Goal: Task Accomplishment & Management: Use online tool/utility

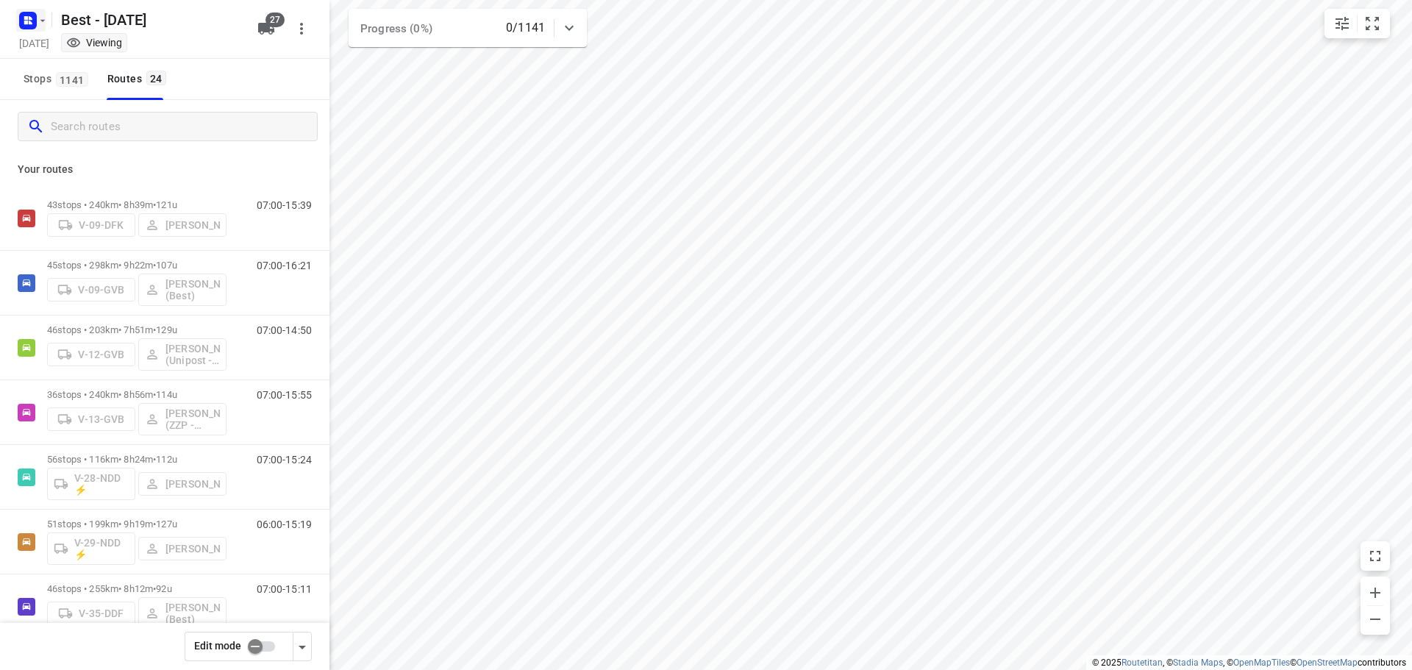
click at [39, 29] on icon "button" at bounding box center [28, 21] width 24 height 24
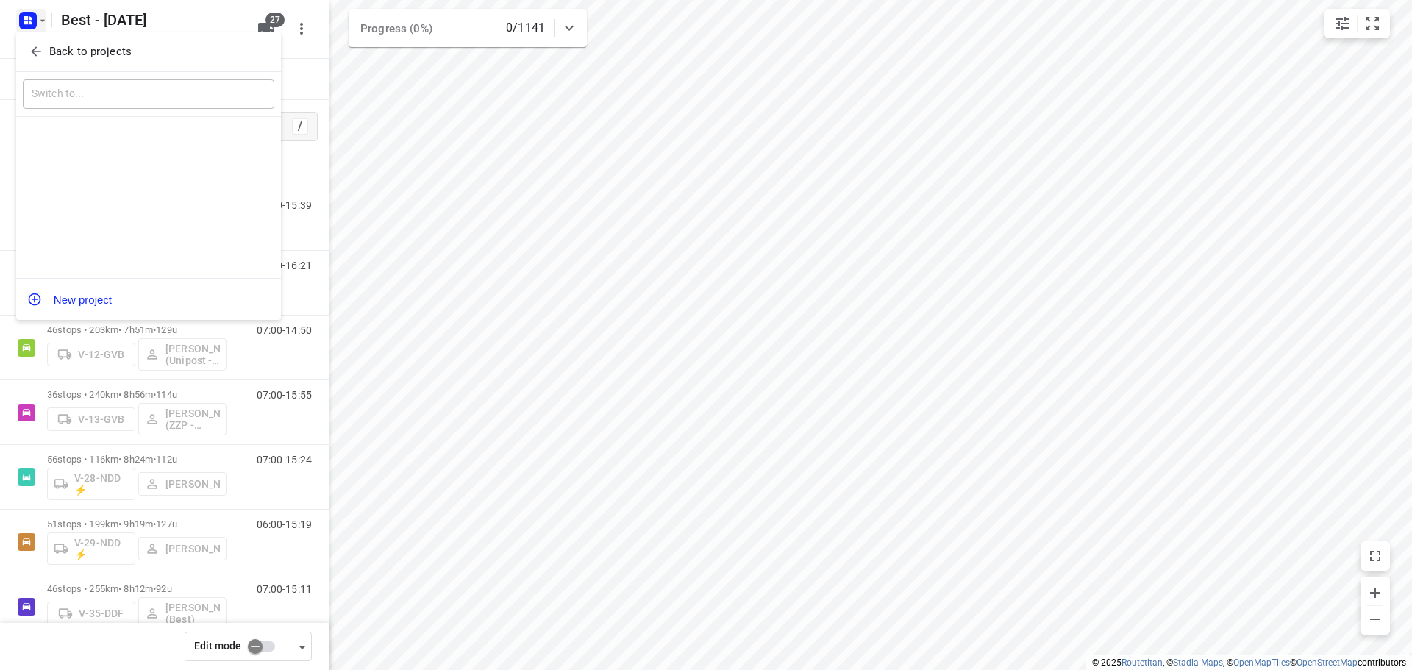
click at [46, 46] on span "Back to projects" at bounding box center [149, 51] width 240 height 17
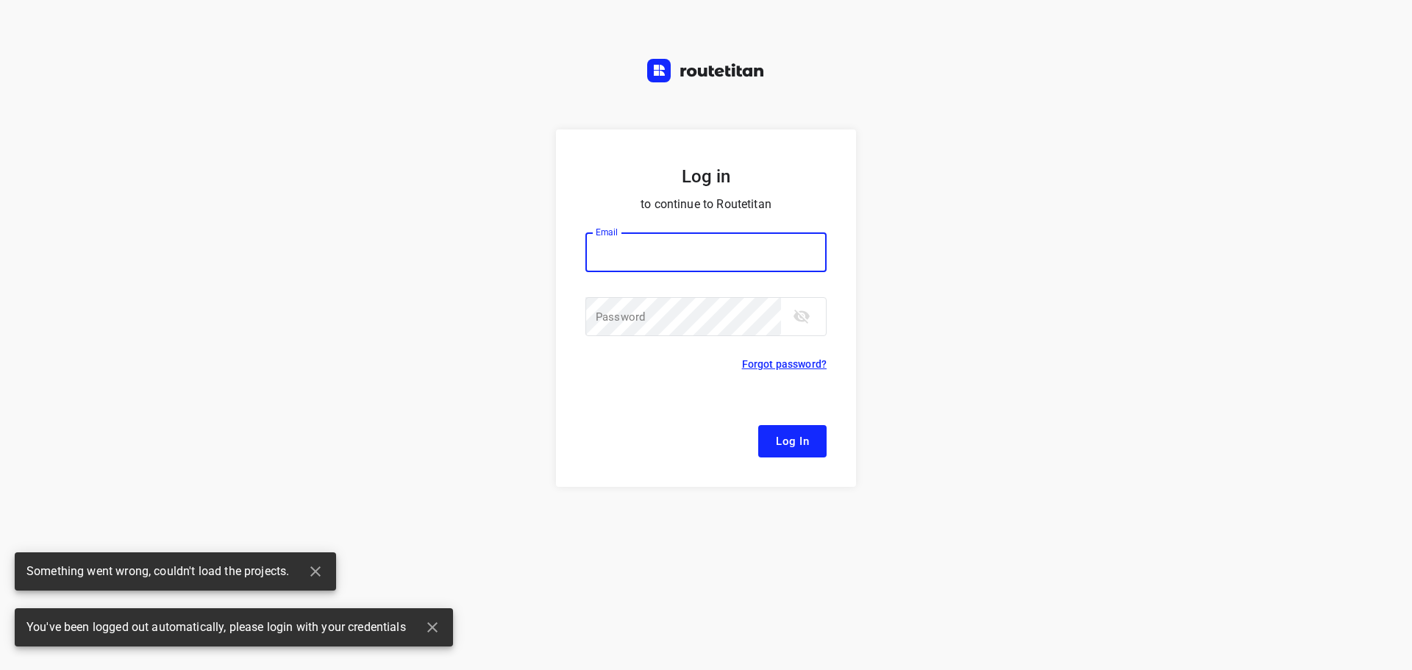
type input "[EMAIL_ADDRESS][DOMAIN_NAME]"
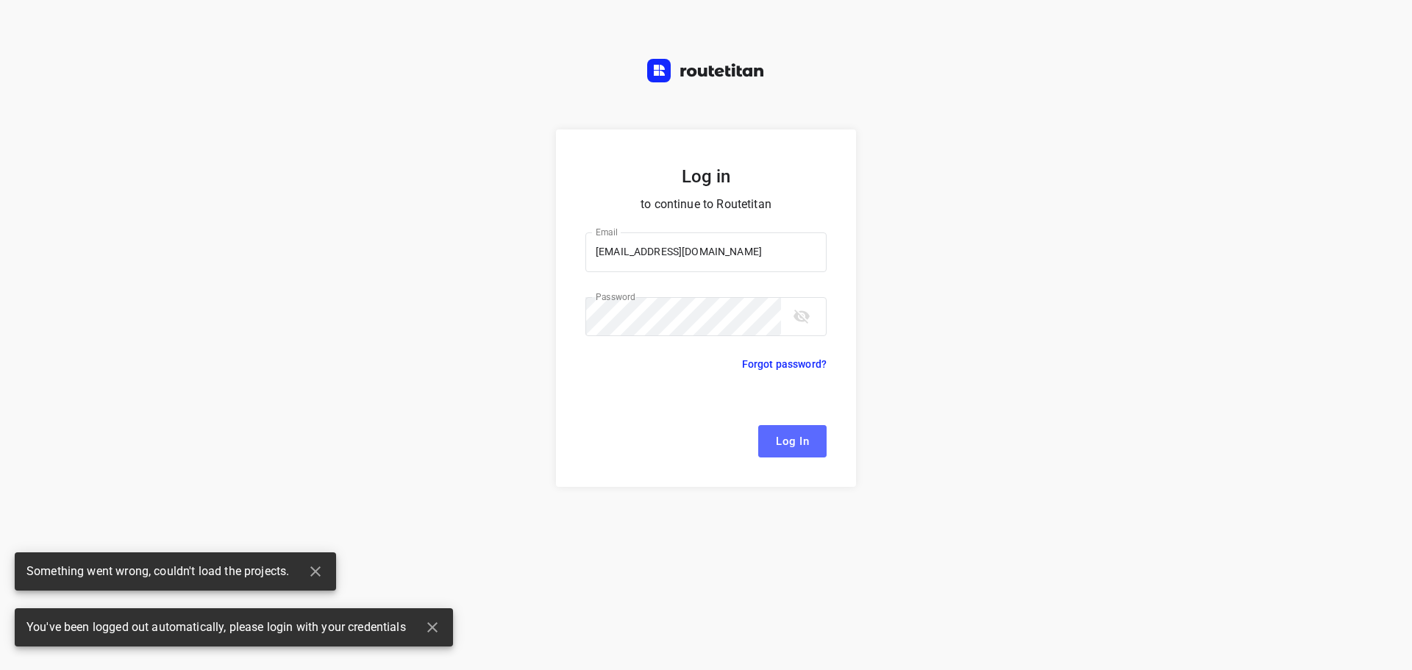
click at [779, 440] on span "Log In" at bounding box center [792, 441] width 33 height 19
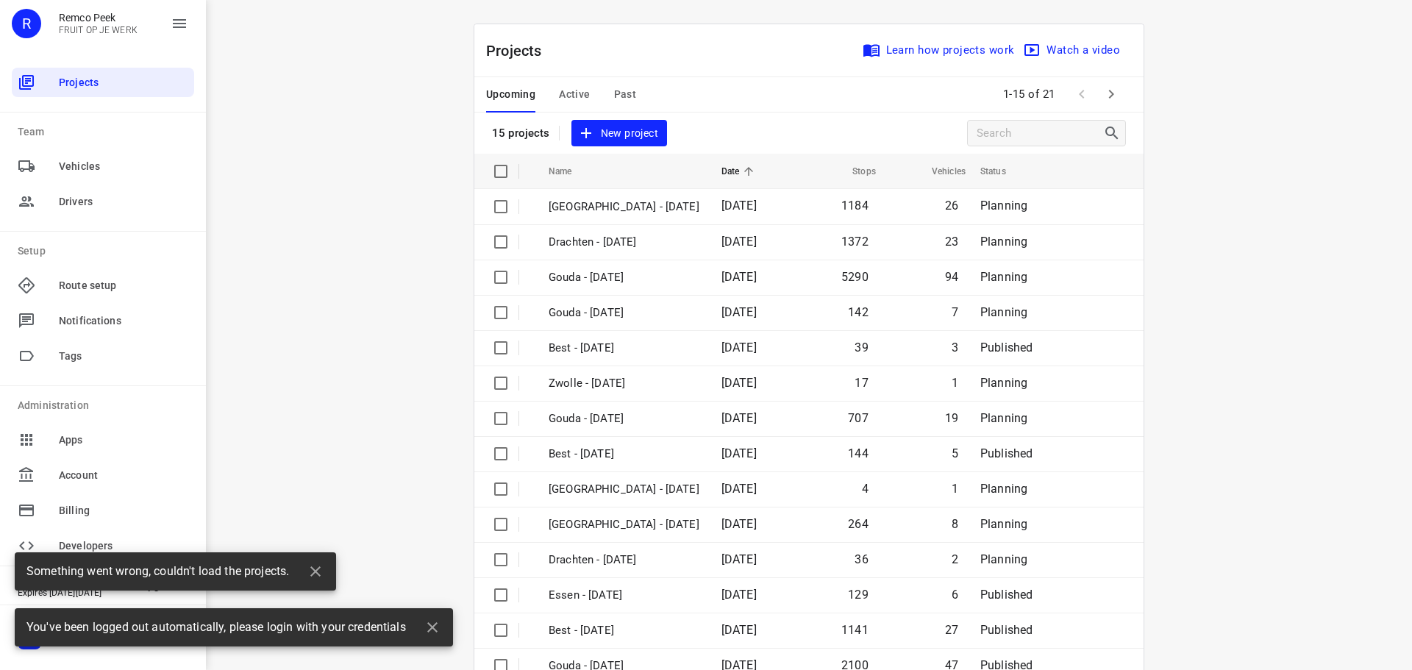
click at [564, 97] on span "Active" at bounding box center [574, 94] width 31 height 18
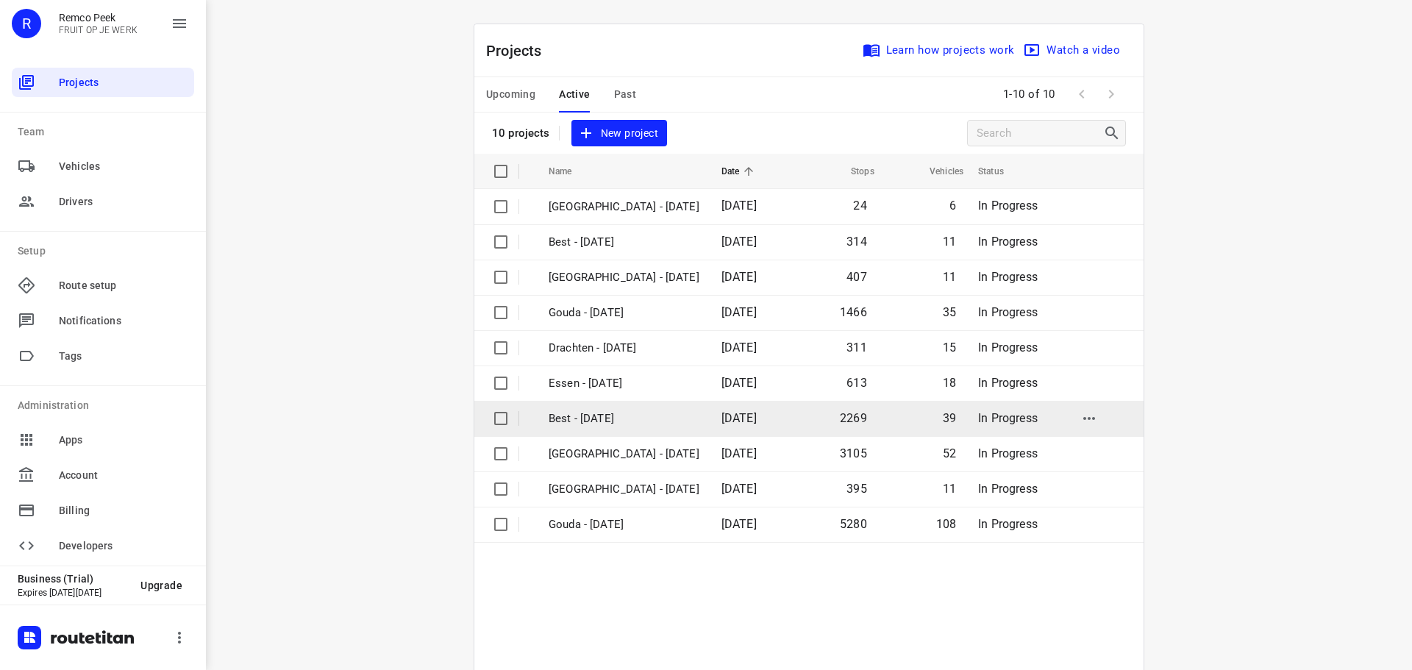
click at [589, 430] on td "Best - [DATE]" at bounding box center [622, 418] width 176 height 35
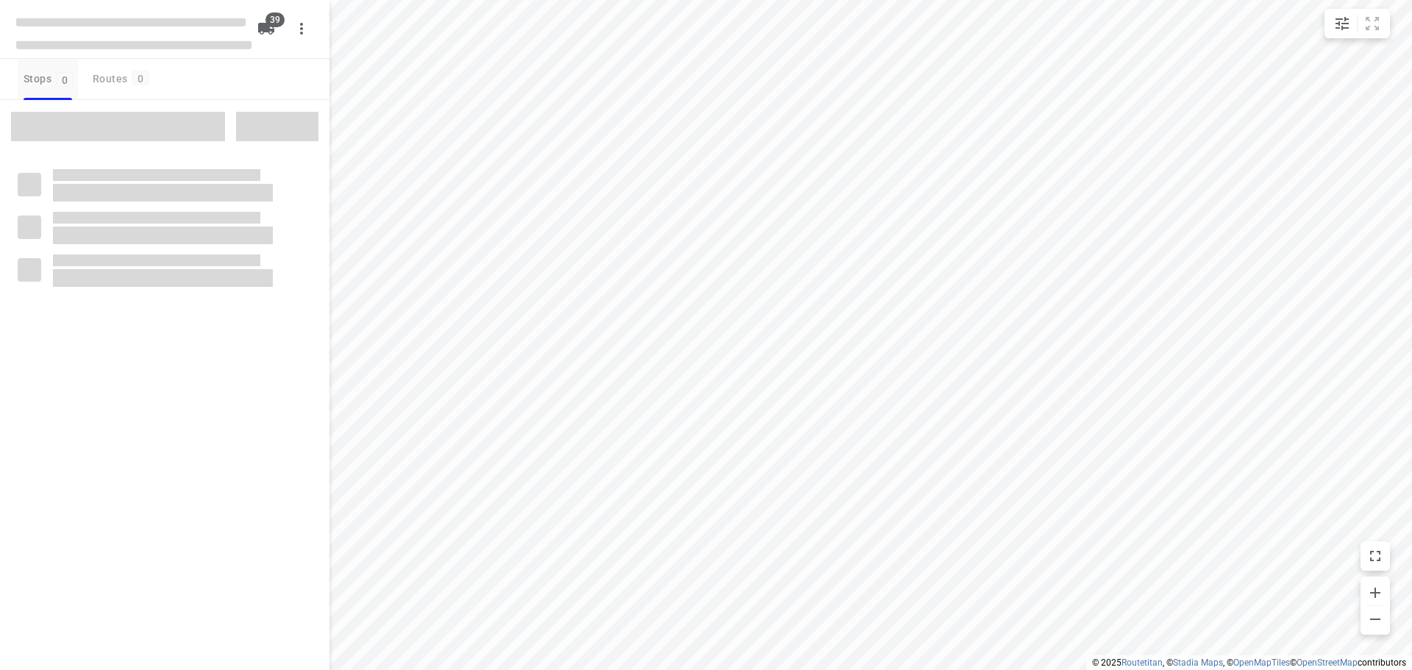
checkbox input "true"
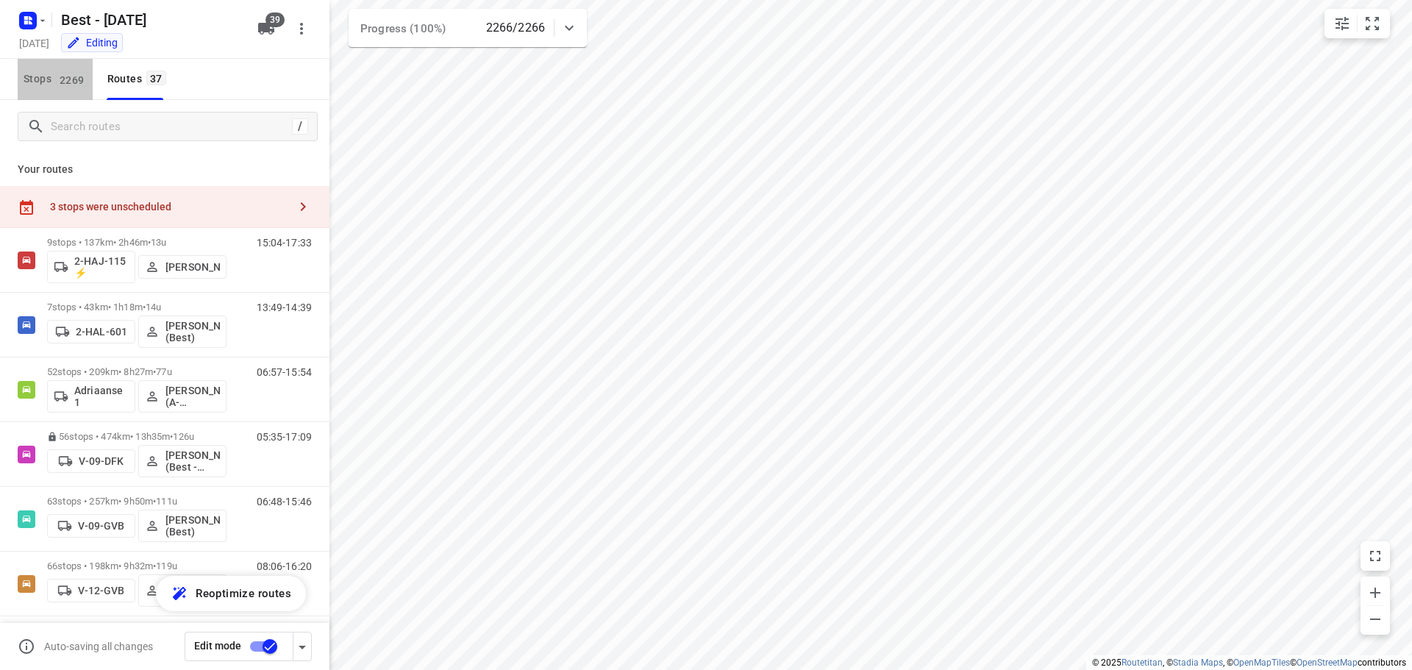
click at [36, 74] on span "Stops 2269" at bounding box center [58, 79] width 69 height 18
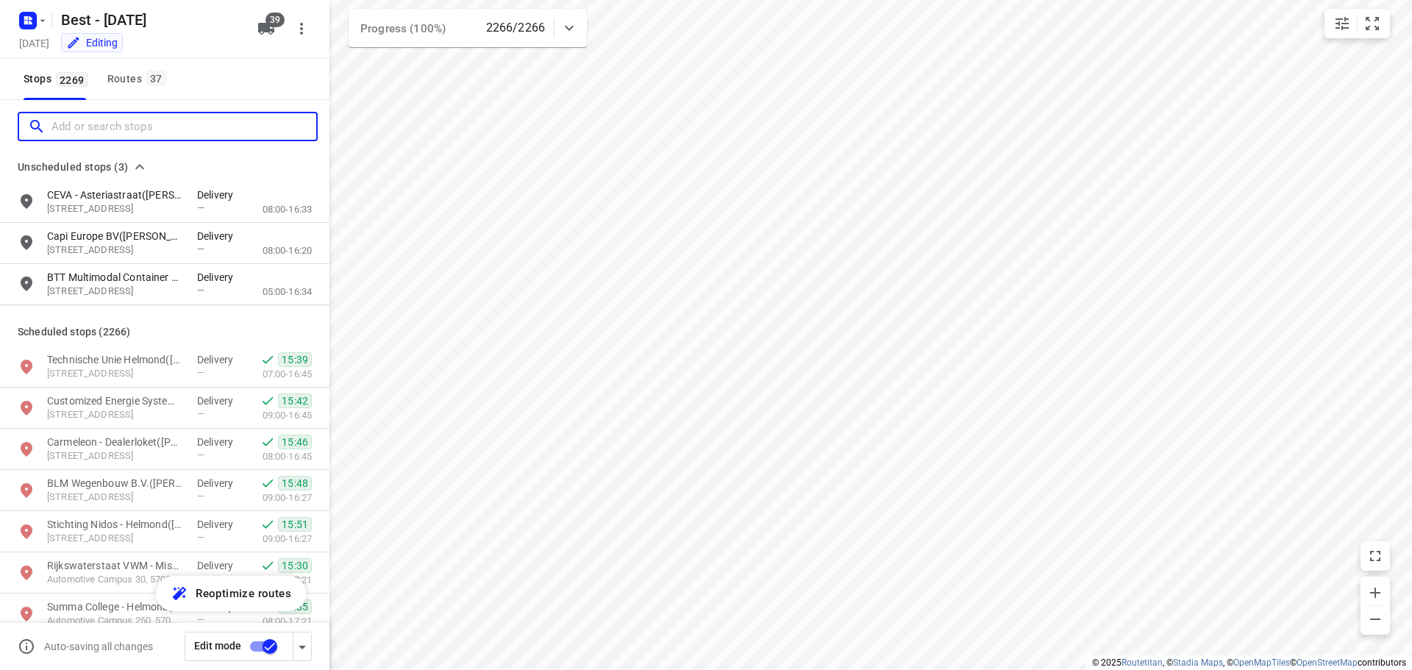
click at [52, 124] on input "Add or search stops" at bounding box center [183, 126] width 265 height 23
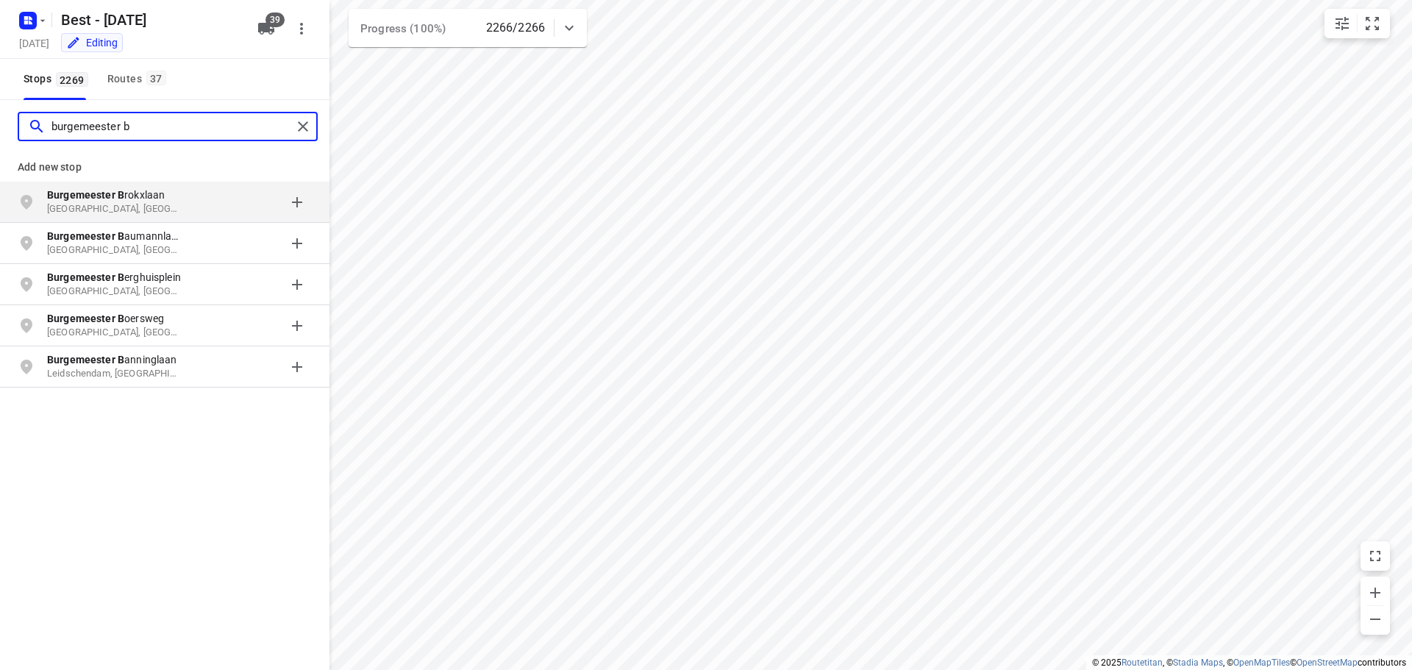
type input "burgemeester b"
click at [39, 20] on icon "button" at bounding box center [43, 21] width 12 height 12
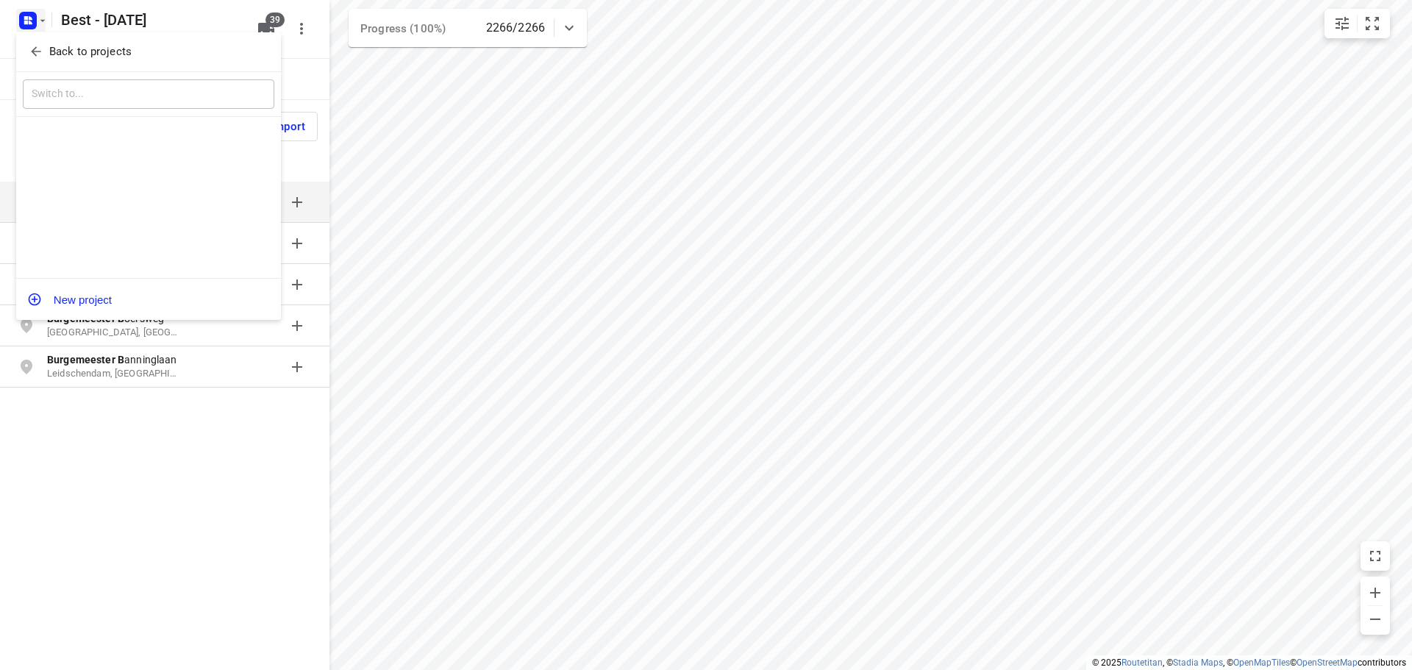
click at [65, 78] on div "​" at bounding box center [148, 95] width 265 height 46
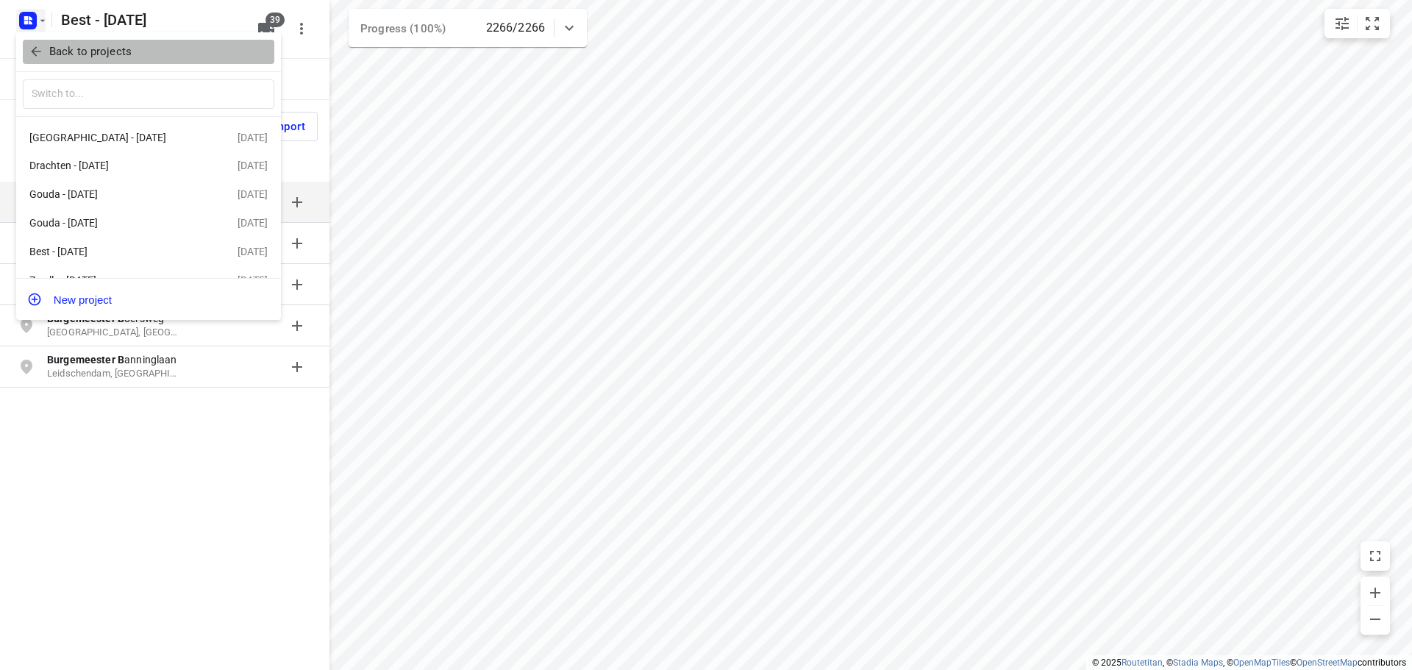
click at [79, 55] on p "Back to projects" at bounding box center [90, 51] width 82 height 17
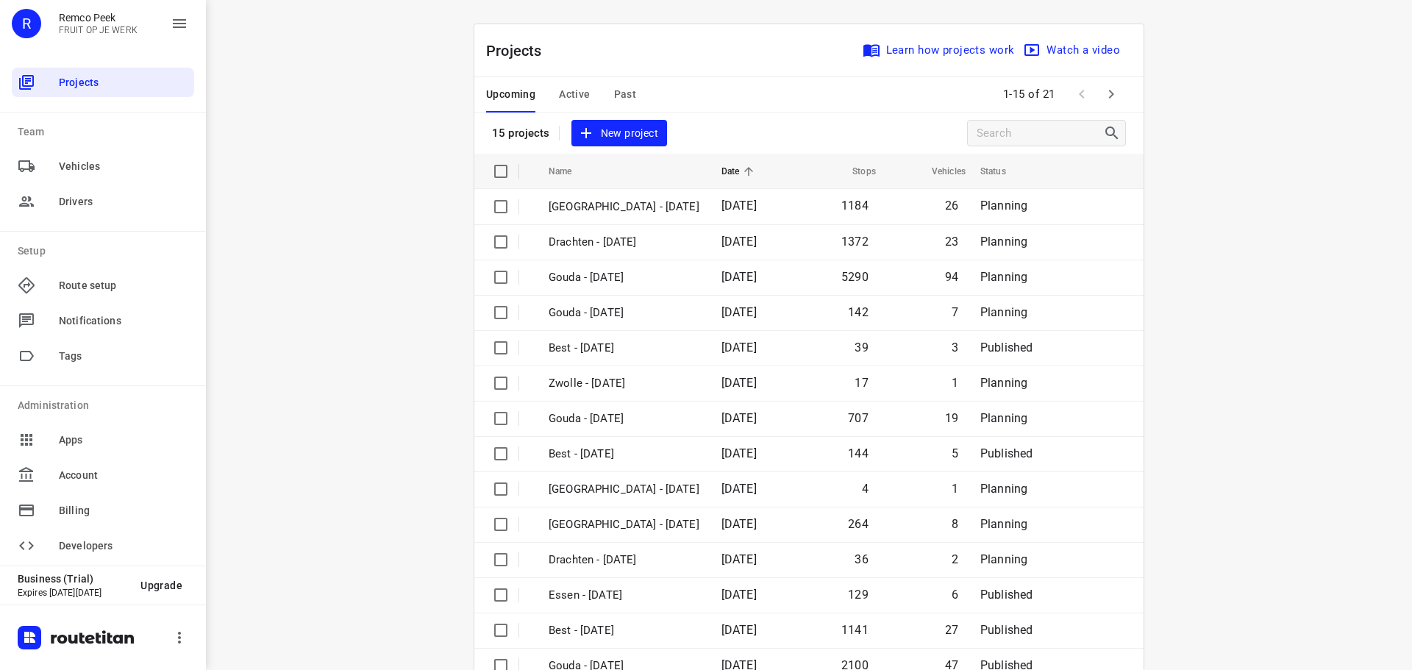
click at [559, 94] on span "Active" at bounding box center [574, 94] width 31 height 18
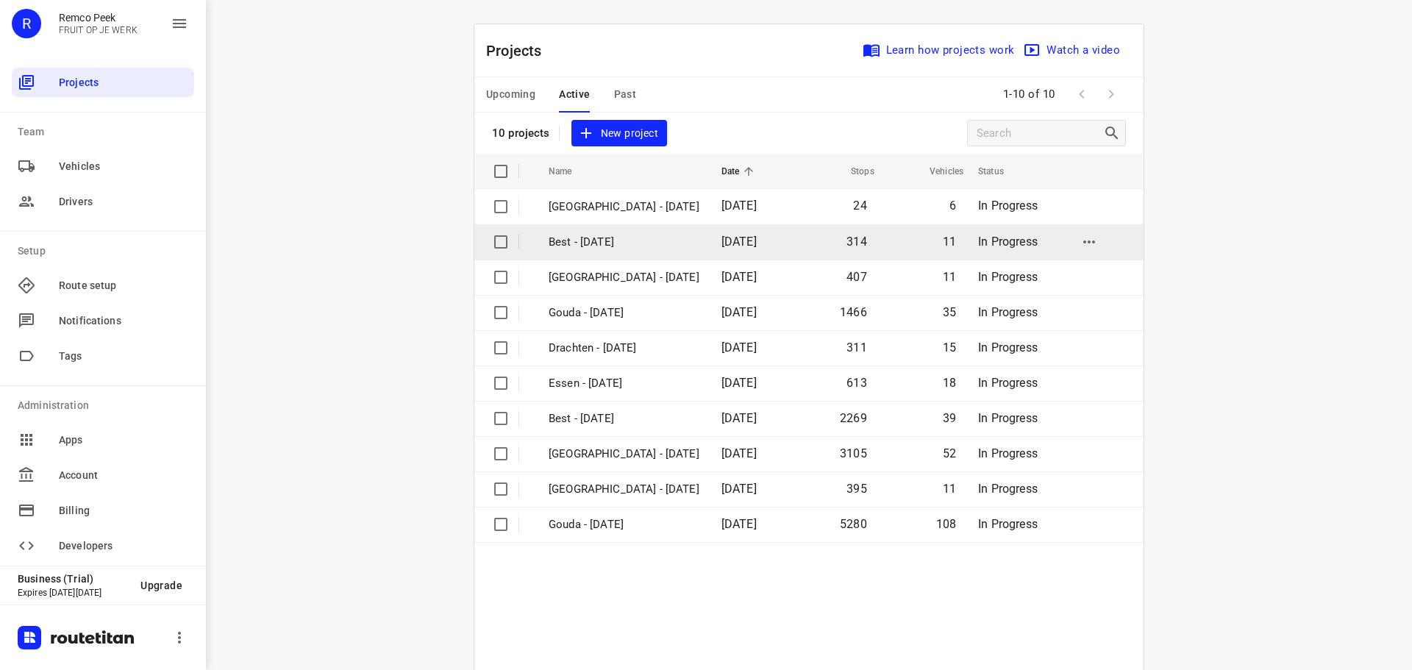
click at [609, 249] on p "Best - [DATE]" at bounding box center [624, 242] width 151 height 17
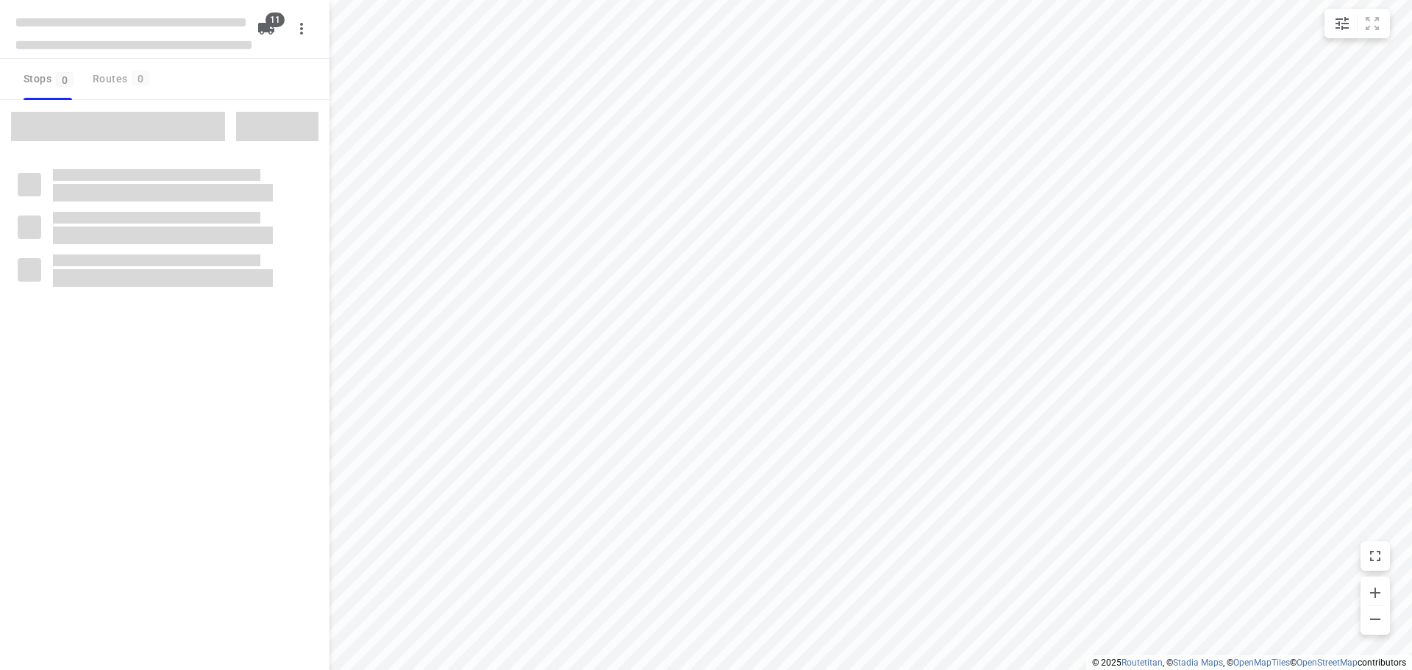
checkbox input "true"
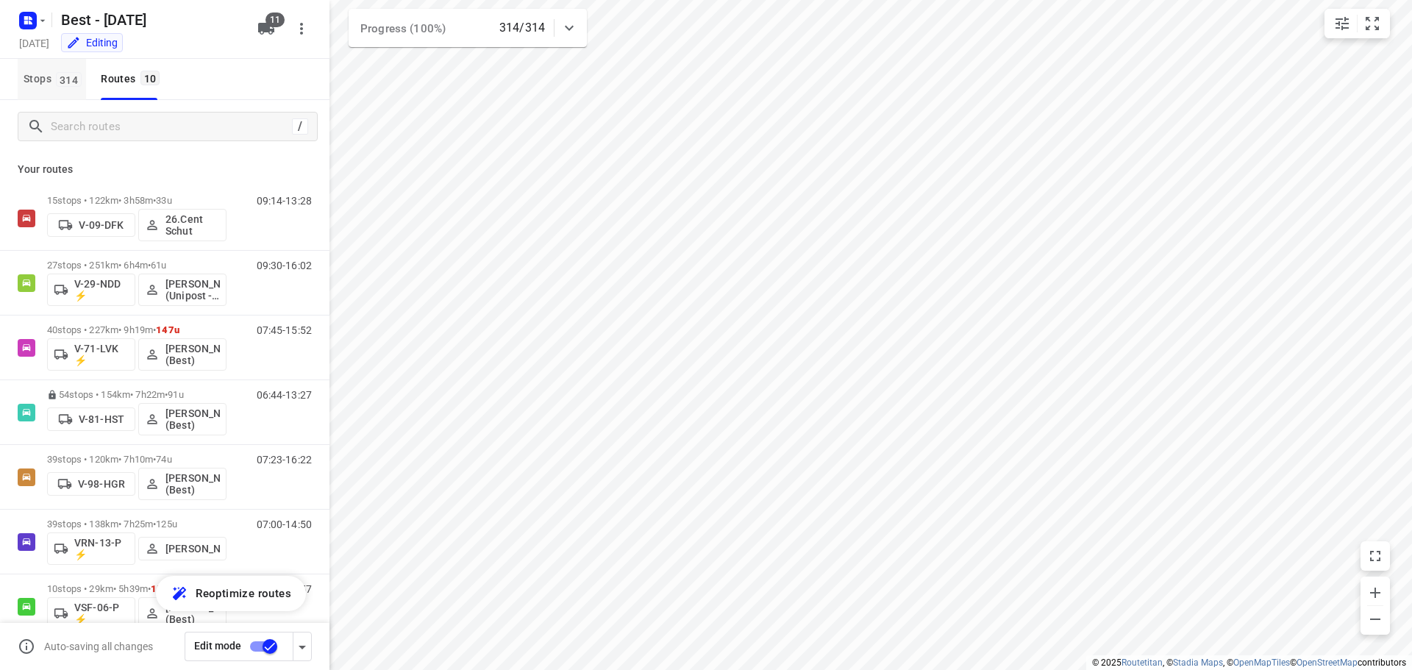
drag, startPoint x: 56, startPoint y: 75, endPoint x: 69, endPoint y: 88, distance: 18.2
click at [54, 75] on span "Stops 314" at bounding box center [55, 79] width 63 height 18
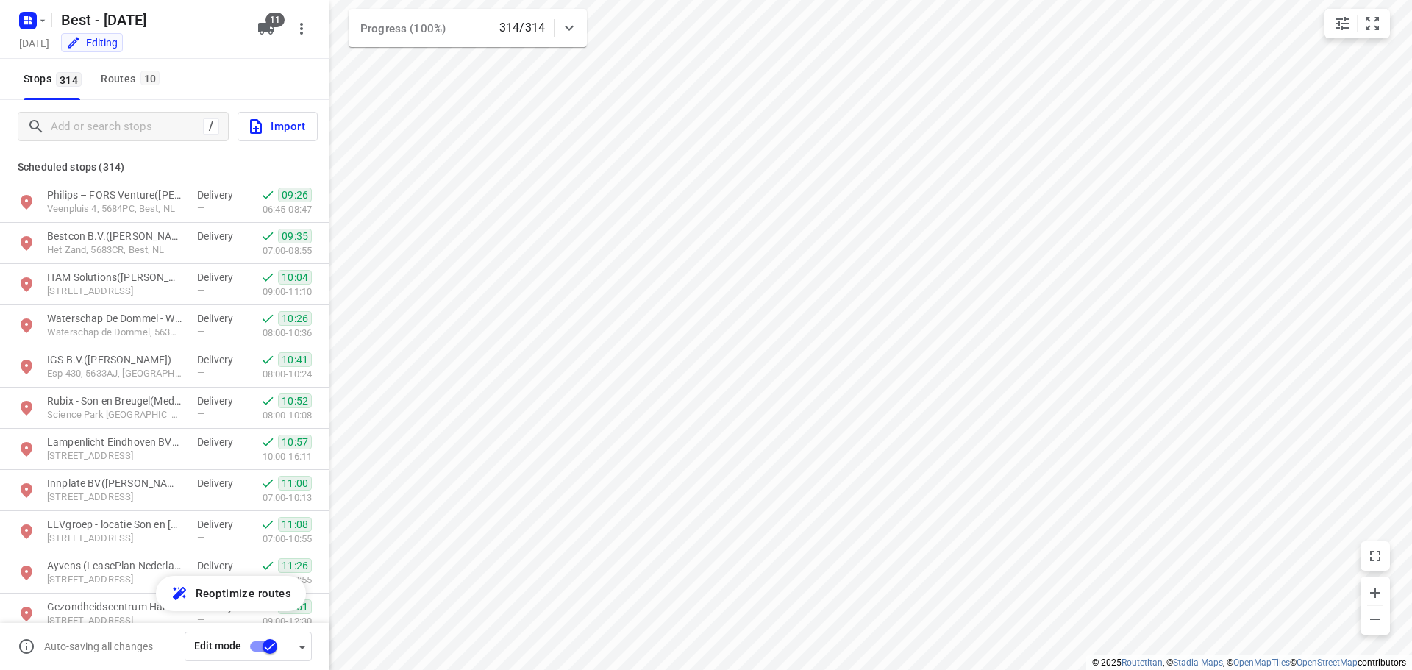
click at [93, 119] on div "/ Import Scheduled stops ( 314 ) Philips – FORS Venture([PERSON_NAME]) Veenplui…" at bounding box center [165, 361] width 330 height 523
click at [86, 111] on div "/ Import" at bounding box center [165, 126] width 330 height 53
click at [124, 119] on input "Add or search stops" at bounding box center [124, 126] width 146 height 23
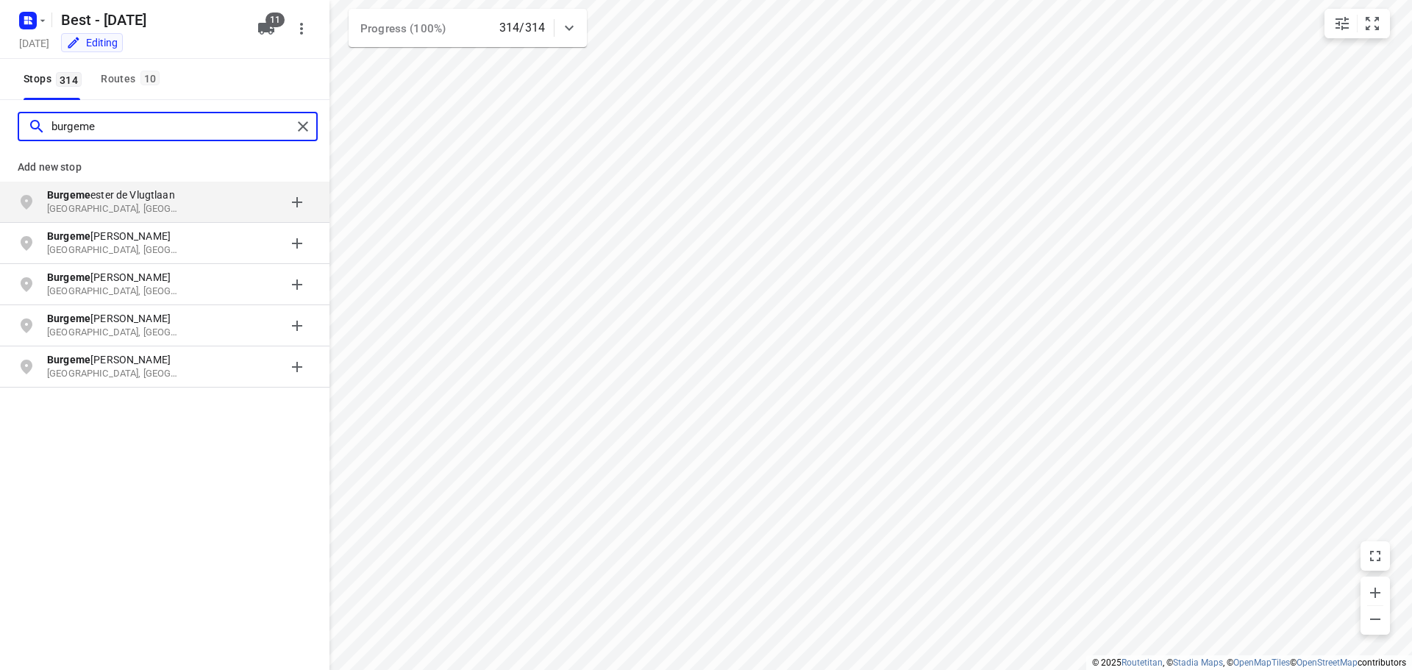
type input "burgeme"
click at [40, 18] on icon "button" at bounding box center [43, 21] width 12 height 12
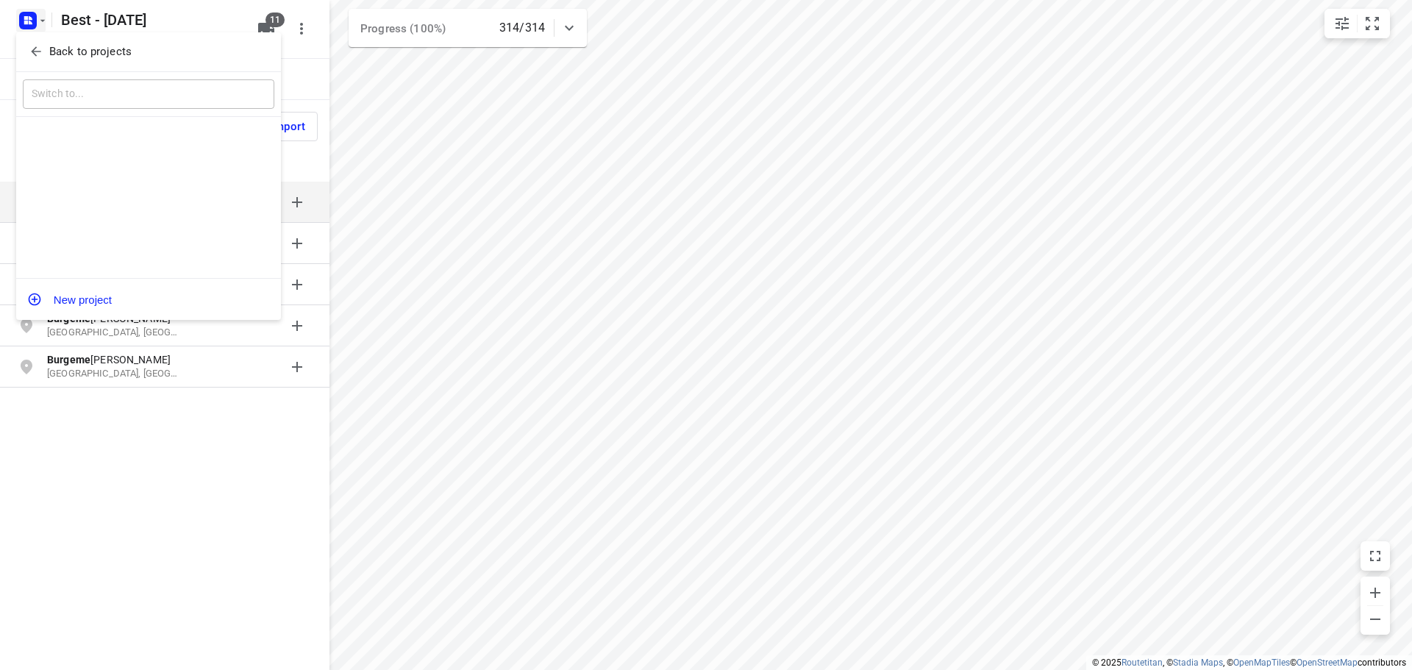
click at [46, 45] on span "Back to projects" at bounding box center [149, 51] width 240 height 17
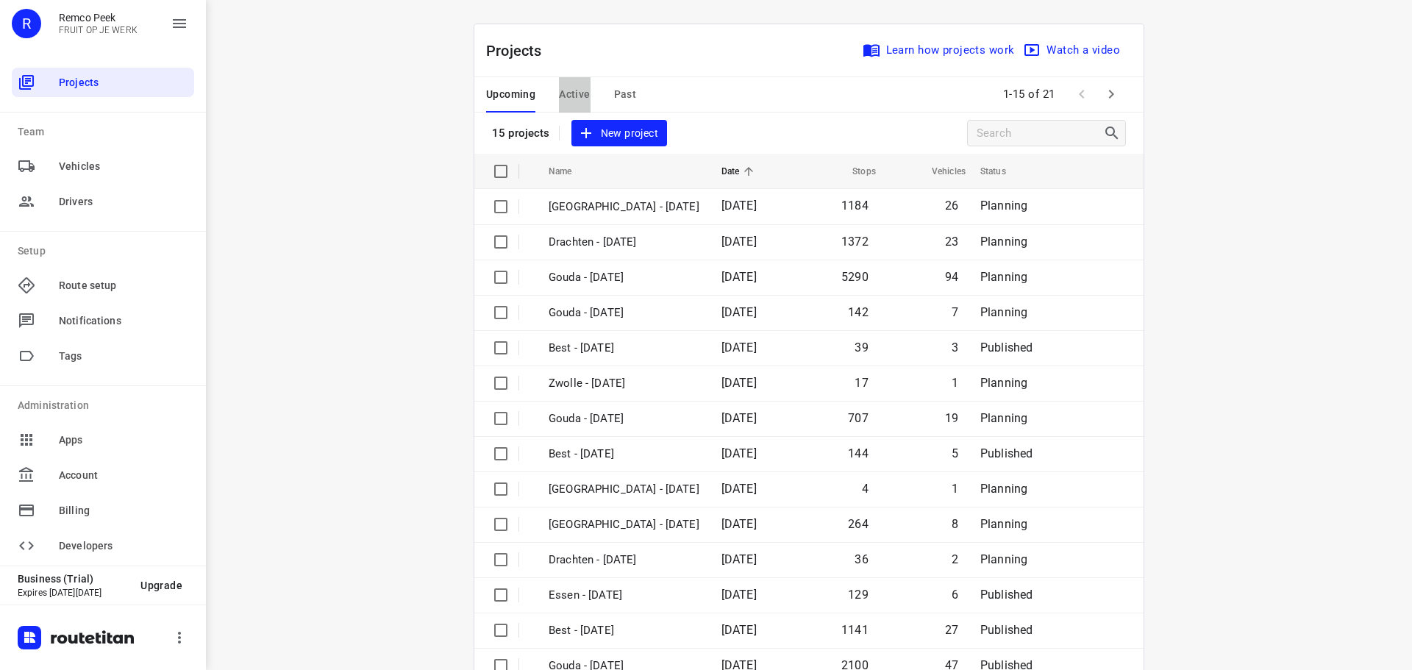
click at [572, 92] on span "Active" at bounding box center [574, 94] width 31 height 18
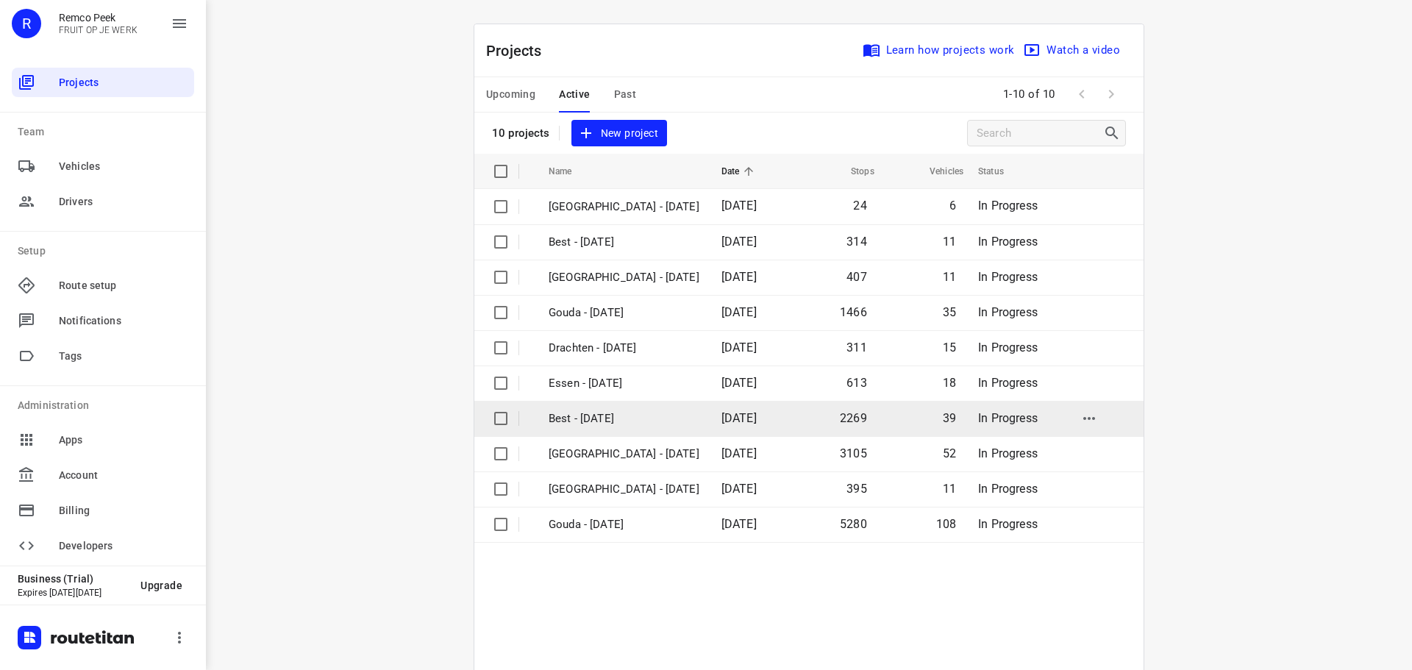
click at [619, 422] on p "Best - [DATE]" at bounding box center [624, 418] width 151 height 17
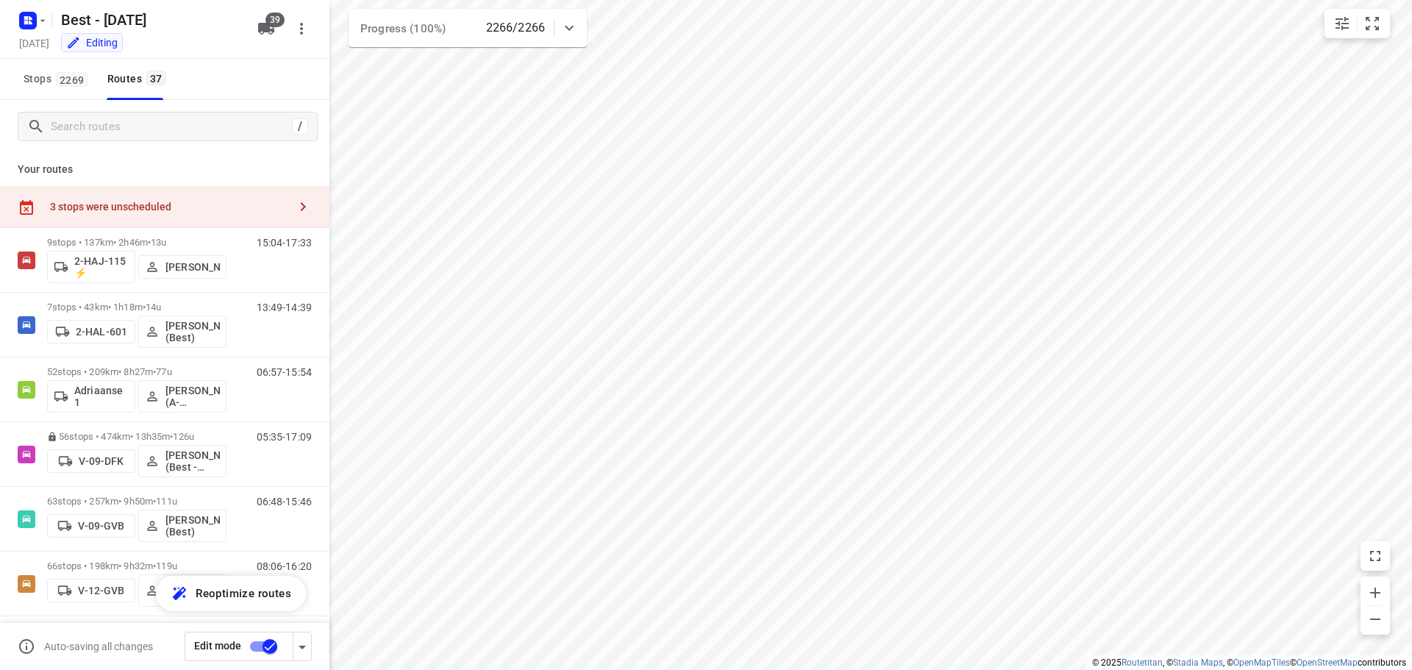
checkbox input "true"
click at [71, 88] on span "Stops 2269" at bounding box center [58, 79] width 69 height 18
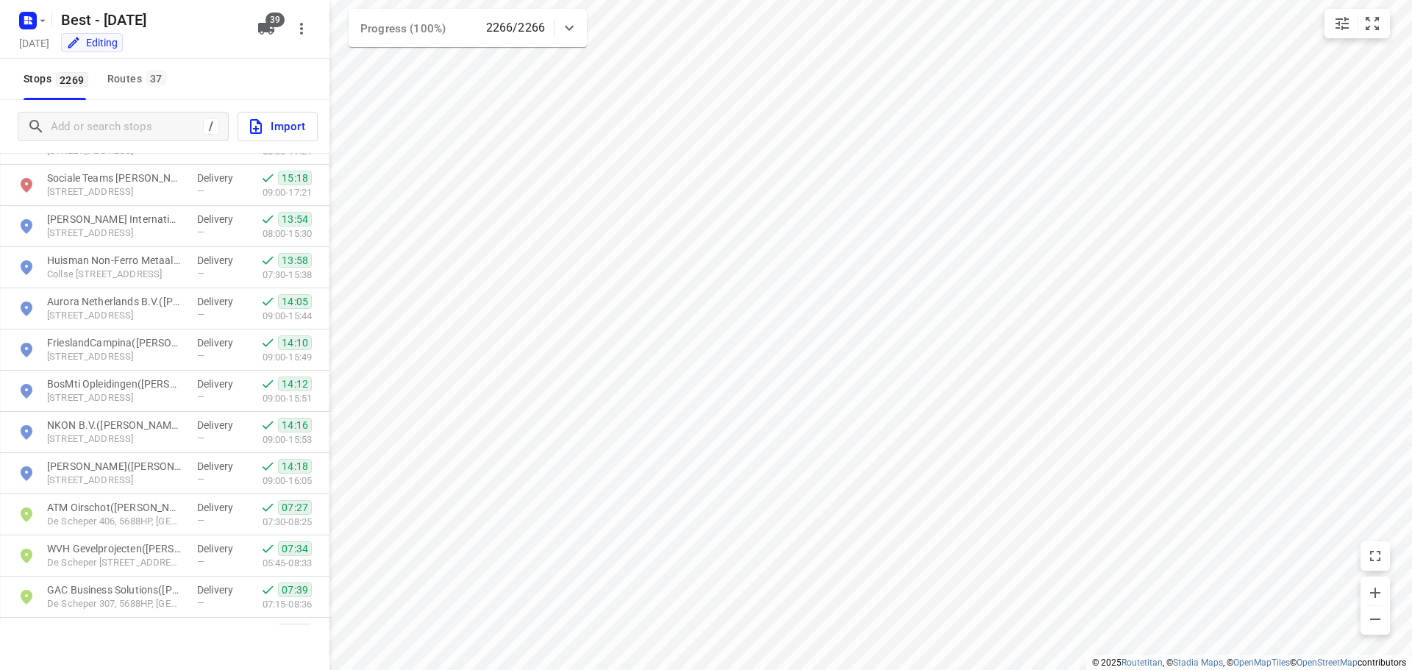
scroll to position [515, 0]
click at [143, 77] on div "Routes 37" at bounding box center [138, 79] width 63 height 18
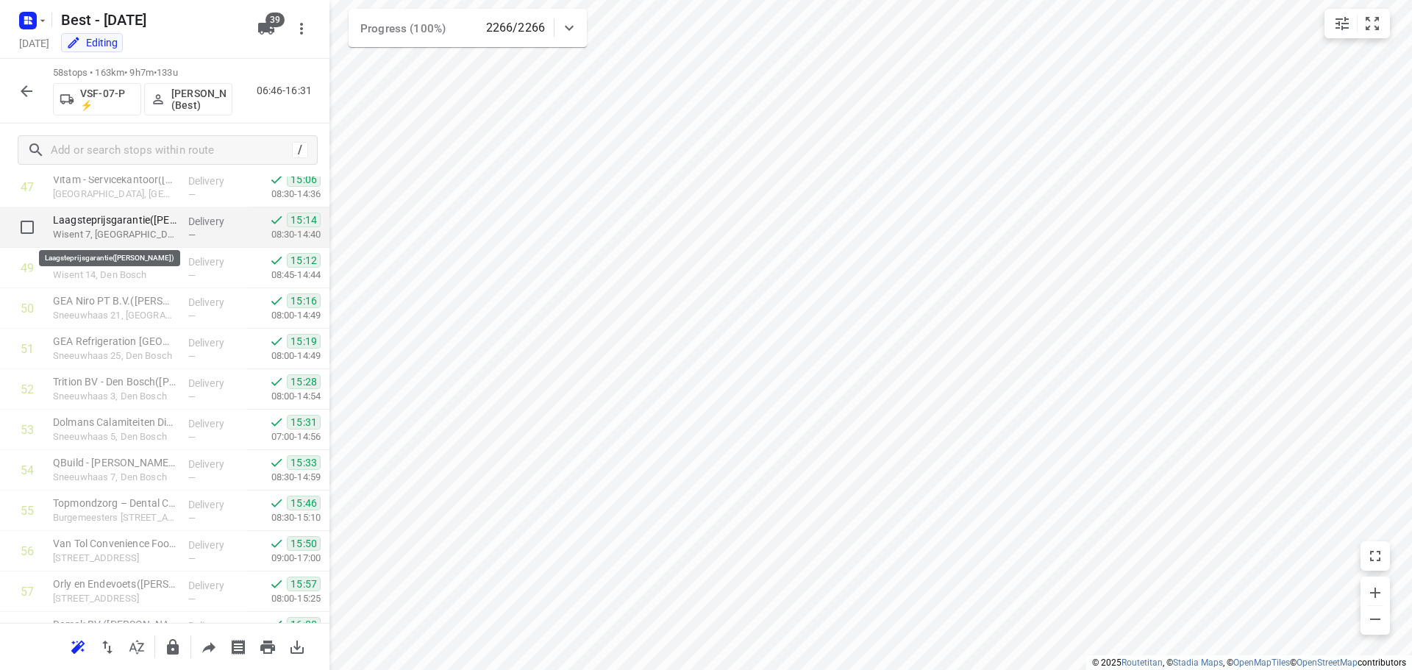
scroll to position [1839, 0]
